Goal: Download file/media

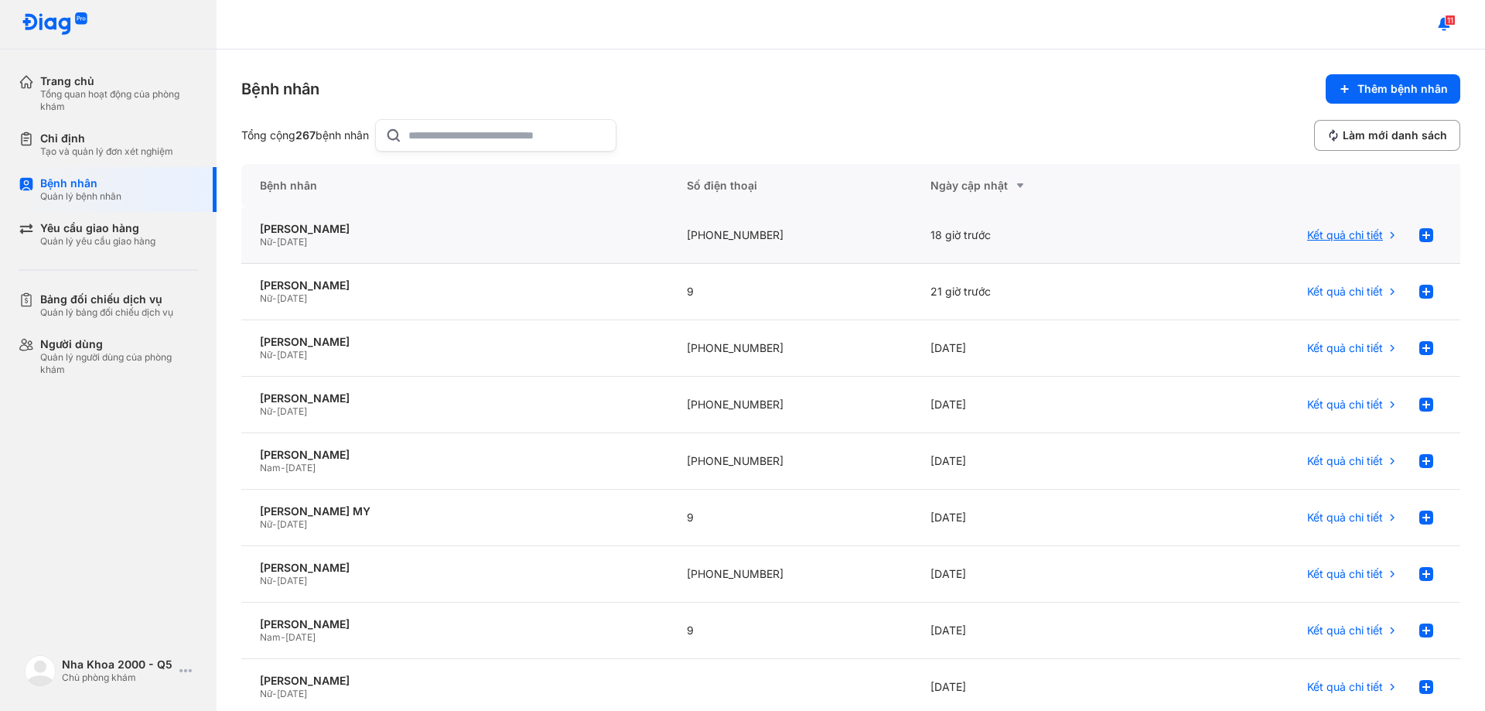
click at [1337, 236] on span "Kết quả chi tiết" at bounding box center [1345, 235] width 76 height 14
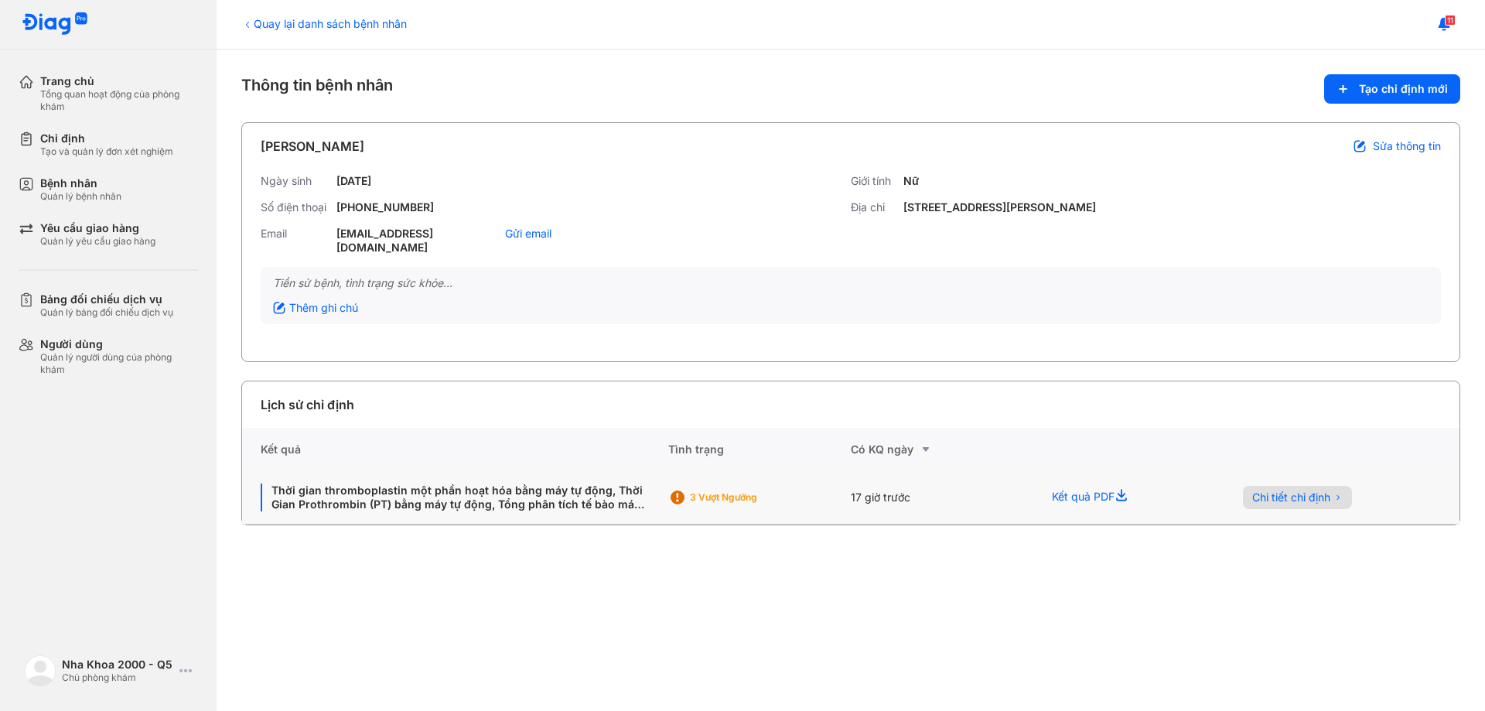
click at [1302, 490] on span "Chi tiết chỉ định" at bounding box center [1291, 497] width 78 height 14
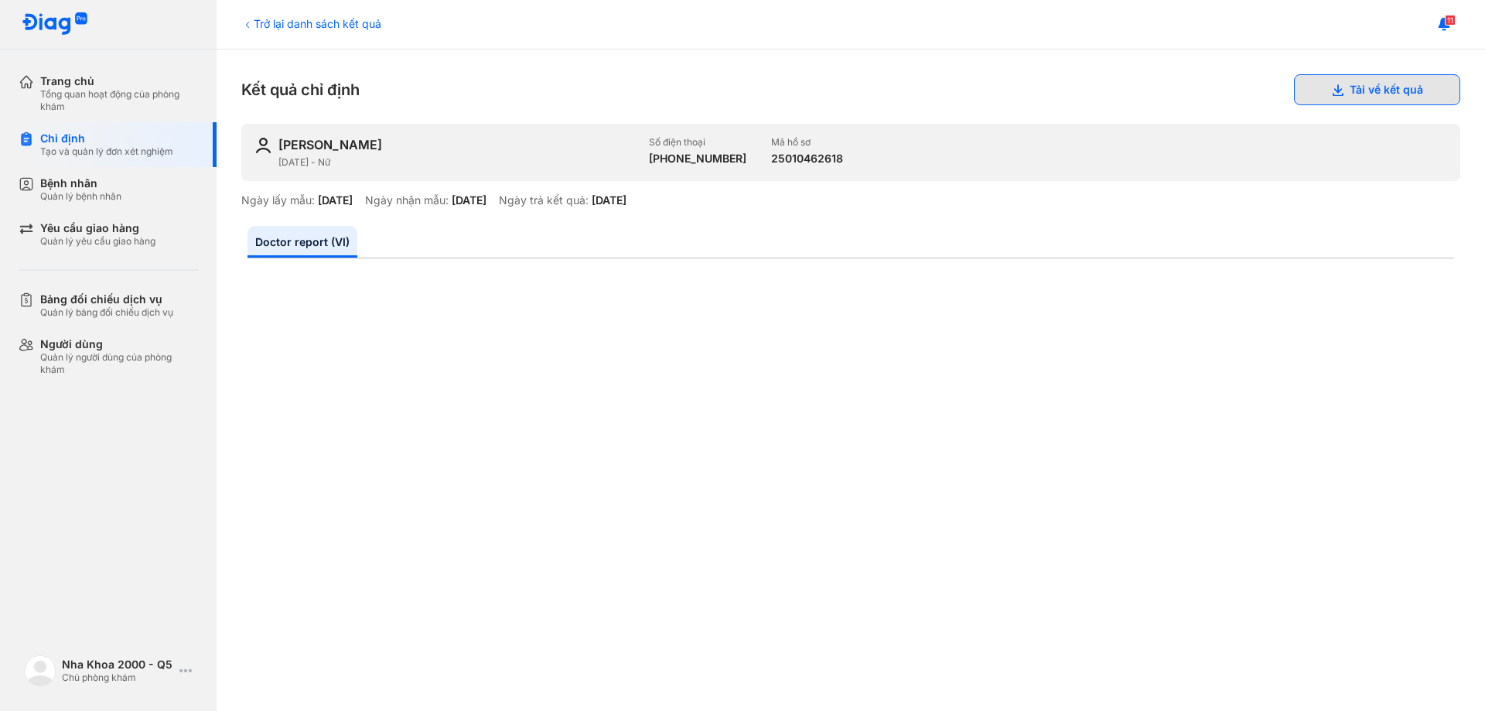
click at [1336, 90] on button "Tải về kết quả" at bounding box center [1377, 89] width 166 height 31
